Goal: Find specific fact: Find contact information

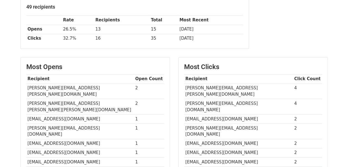
scroll to position [84, 0]
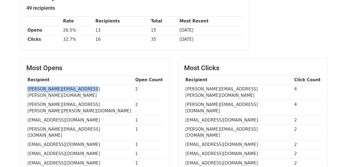
drag, startPoint x: 27, startPoint y: 86, endPoint x: 94, endPoint y: 85, distance: 67.0
click at [94, 85] on td "[PERSON_NAME][EMAIL_ADDRESS][PERSON_NAME][DOMAIN_NAME]" at bounding box center [80, 91] width 108 height 15
copy td "[PERSON_NAME][EMAIL_ADDRESS][PERSON_NAME][DOMAIN_NAME]"
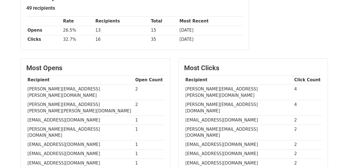
click at [109, 149] on td "[EMAIL_ADDRESS][DOMAIN_NAME]" at bounding box center [80, 153] width 108 height 9
drag, startPoint x: 27, startPoint y: 97, endPoint x: 94, endPoint y: 96, distance: 66.4
click at [94, 100] on td "[PERSON_NAME][EMAIL_ADDRESS][PERSON_NAME][PERSON_NAME][DOMAIN_NAME]" at bounding box center [80, 107] width 108 height 15
copy td "[PERSON_NAME][EMAIL_ADDRESS][PERSON_NAME][PERSON_NAME][DOMAIN_NAME]"
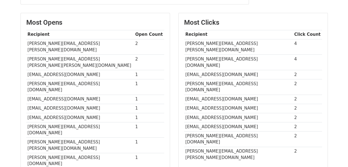
scroll to position [127, 0]
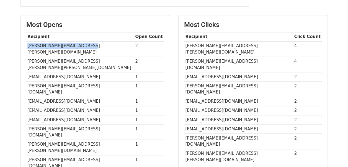
drag, startPoint x: 27, startPoint y: 43, endPoint x: 96, endPoint y: 46, distance: 69.2
click at [96, 46] on td "[PERSON_NAME][EMAIL_ADDRESS][PERSON_NAME][DOMAIN_NAME]" at bounding box center [80, 48] width 108 height 15
copy td "[PERSON_NAME][EMAIL_ADDRESS][PERSON_NAME][DOMAIN_NAME]"
click at [95, 97] on td "[EMAIL_ADDRESS][DOMAIN_NAME]" at bounding box center [80, 101] width 108 height 9
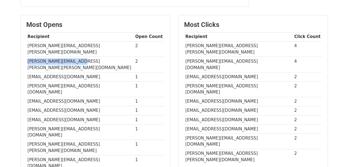
drag, startPoint x: 27, startPoint y: 53, endPoint x: 91, endPoint y: 54, distance: 63.6
click at [91, 57] on td "[PERSON_NAME][EMAIL_ADDRESS][PERSON_NAME][PERSON_NAME][DOMAIN_NAME]" at bounding box center [80, 64] width 108 height 15
copy td "[PERSON_NAME][EMAIL_ADDRESS][PERSON_NAME][PERSON_NAME][DOMAIN_NAME]"
click at [103, 139] on td "[PERSON_NAME][EMAIL_ADDRESS][PERSON_NAME][DOMAIN_NAME]" at bounding box center [80, 146] width 108 height 15
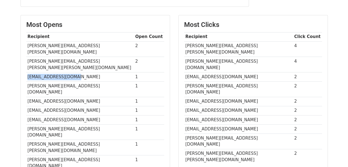
drag, startPoint x: 28, startPoint y: 61, endPoint x: 90, endPoint y: 61, distance: 62.0
click at [90, 72] on td "[EMAIL_ADDRESS][DOMAIN_NAME]" at bounding box center [80, 76] width 108 height 9
copy td "[EMAIL_ADDRESS][DOMAIN_NAME]"
click at [94, 136] on div "Most Opens Recipient Open Count mayank.satpal@zyduslife.com 2 omar.mohammad@roc…" at bounding box center [95, 98] width 158 height 167
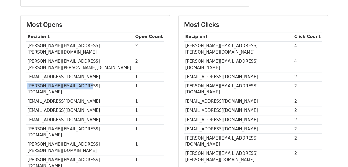
drag, startPoint x: 28, startPoint y: 71, endPoint x: 100, endPoint y: 69, distance: 72.0
click at [100, 81] on td "[PERSON_NAME][EMAIL_ADDRESS][DOMAIN_NAME]" at bounding box center [80, 88] width 108 height 15
copy td "[PERSON_NAME][EMAIL_ADDRESS][DOMAIN_NAME]"
click at [103, 139] on td "[PERSON_NAME][EMAIL_ADDRESS][PERSON_NAME][DOMAIN_NAME]" at bounding box center [80, 146] width 108 height 15
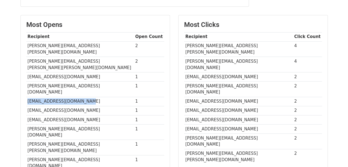
drag, startPoint x: 27, startPoint y: 81, endPoint x: 86, endPoint y: 80, distance: 58.9
click at [86, 97] on td "[EMAIL_ADDRESS][DOMAIN_NAME]" at bounding box center [80, 101] width 108 height 9
copy td "[EMAIL_ADDRESS][DOMAIN_NAME]"
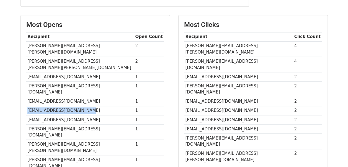
drag, startPoint x: 27, startPoint y: 89, endPoint x: 103, endPoint y: 87, distance: 76.1
click at [103, 106] on td "[EMAIL_ADDRESS][DOMAIN_NAME]" at bounding box center [80, 110] width 108 height 9
copy td "[EMAIL_ADDRESS][DOMAIN_NAME]"
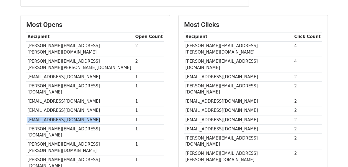
drag, startPoint x: 27, startPoint y: 99, endPoint x: 92, endPoint y: 101, distance: 65.0
click at [92, 115] on td "[EMAIL_ADDRESS][DOMAIN_NAME]" at bounding box center [80, 119] width 108 height 9
copy td "[EMAIL_ADDRESS][DOMAIN_NAME]"
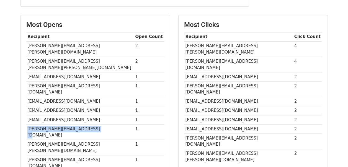
drag, startPoint x: 27, startPoint y: 108, endPoint x: 93, endPoint y: 110, distance: 66.4
click at [93, 124] on td "[PERSON_NAME][EMAIL_ADDRESS][DOMAIN_NAME]" at bounding box center [80, 131] width 108 height 15
click at [99, 138] on div "Most Opens Recipient Open Count mayank.satpal@zyduslife.com 2 omar.mohammad@roc…" at bounding box center [95, 98] width 158 height 167
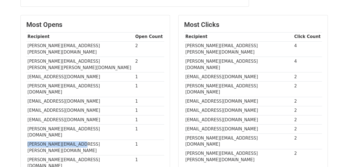
drag, startPoint x: 27, startPoint y: 118, endPoint x: 93, endPoint y: 117, distance: 66.1
click at [93, 139] on td "[PERSON_NAME][EMAIL_ADDRESS][PERSON_NAME][DOMAIN_NAME]" at bounding box center [80, 146] width 108 height 15
click at [88, 155] on td "[PERSON_NAME][EMAIL_ADDRESS][DOMAIN_NAME]" at bounding box center [80, 162] width 108 height 15
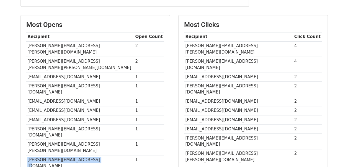
drag, startPoint x: 28, startPoint y: 124, endPoint x: 113, endPoint y: 123, distance: 85.5
click at [113, 155] on td "[PERSON_NAME][EMAIL_ADDRESS][DOMAIN_NAME]" at bounding box center [80, 162] width 108 height 15
